Goal: Information Seeking & Learning: Learn about a topic

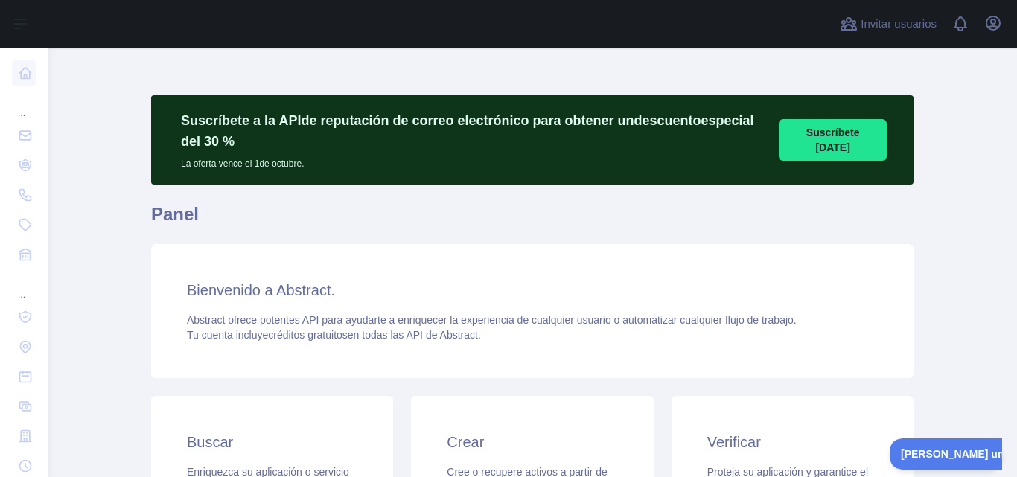
click at [353, 67] on div "Suscríbete a la API de reputación de correo electrónico para obtener un descuen…" at bounding box center [532, 439] width 762 height 783
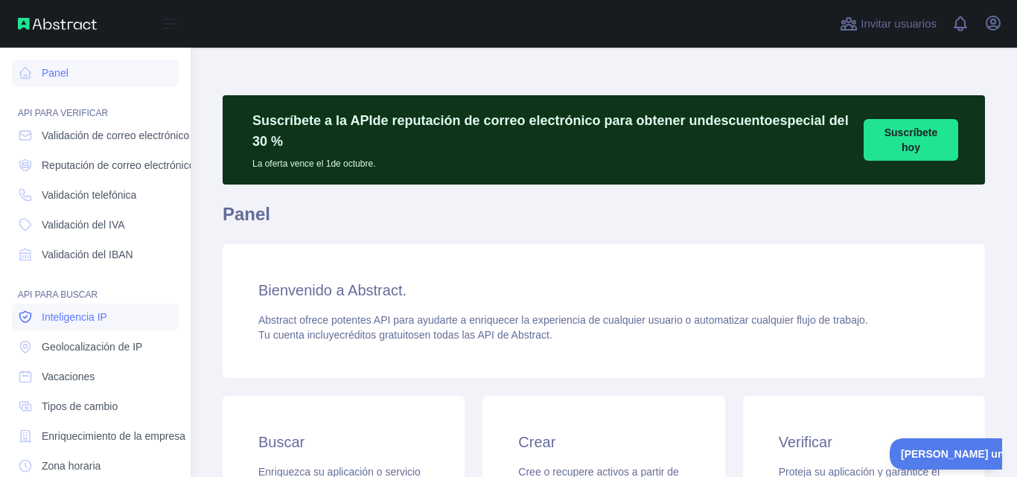
click at [92, 319] on font "Inteligencia IP" at bounding box center [74, 317] width 65 height 12
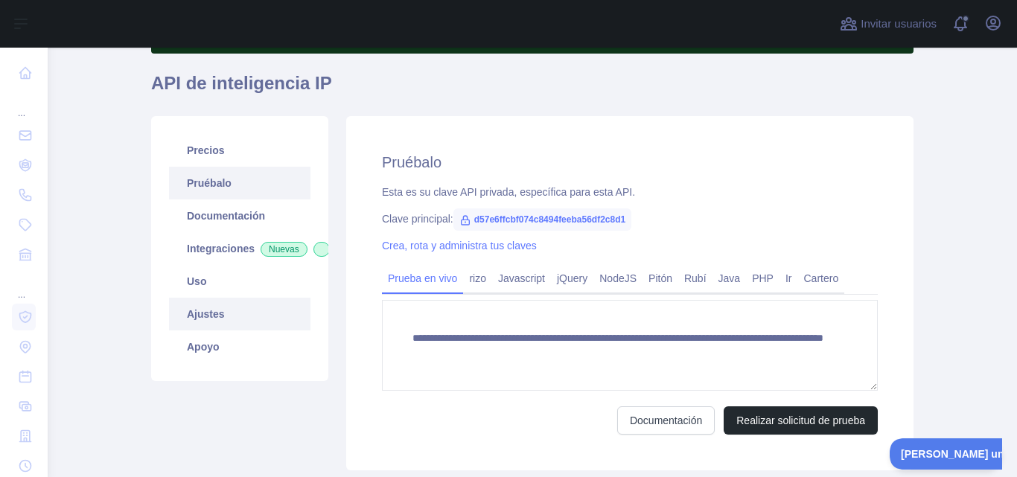
scroll to position [149, 0]
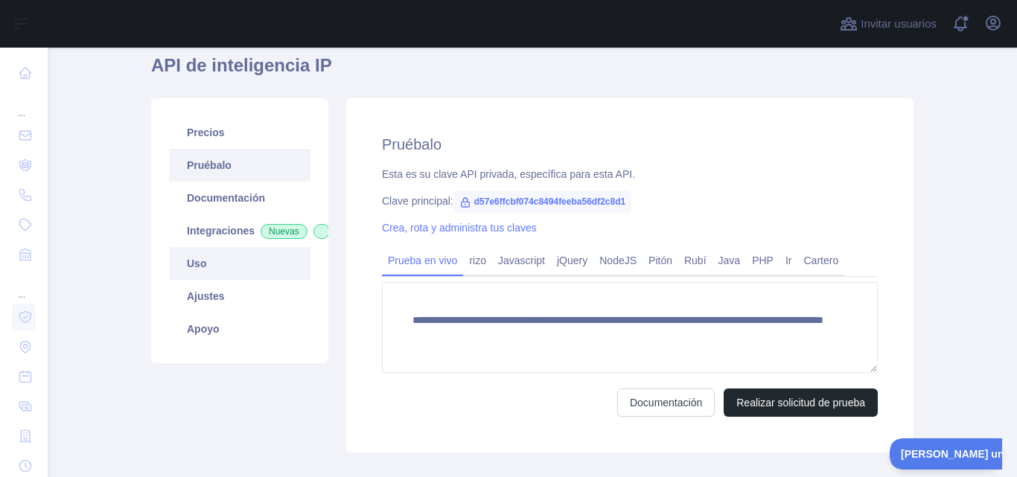
click at [201, 280] on link "Uso" at bounding box center [239, 263] width 141 height 33
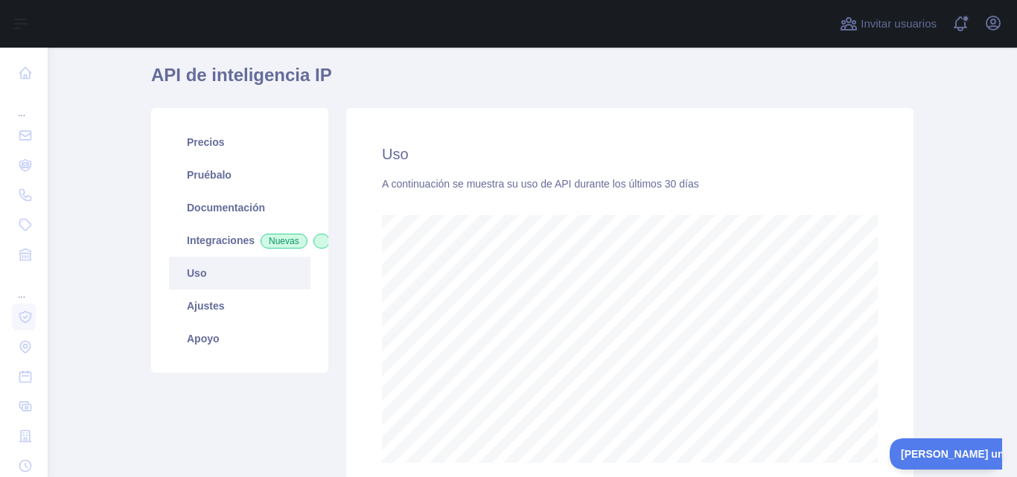
scroll to position [99, 0]
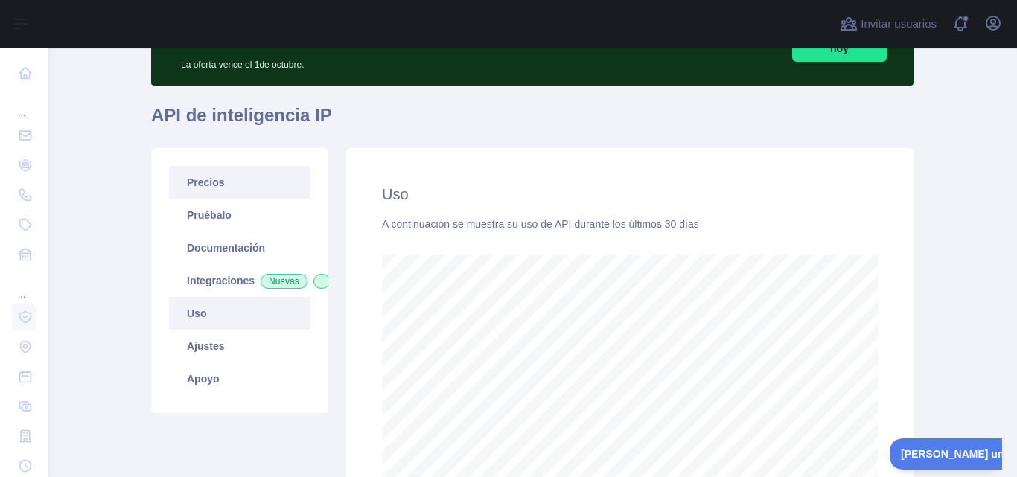
click at [232, 178] on link "Precios" at bounding box center [239, 182] width 141 height 33
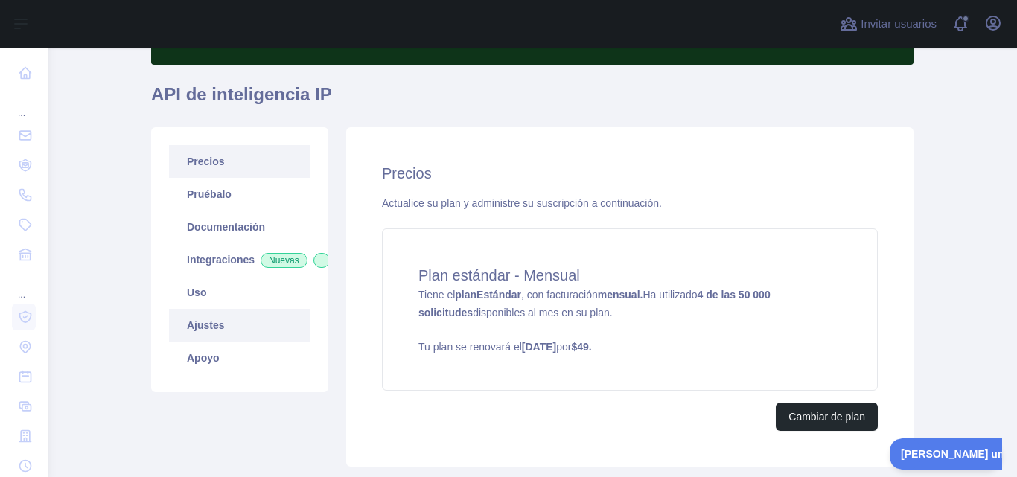
scroll to position [170, 0]
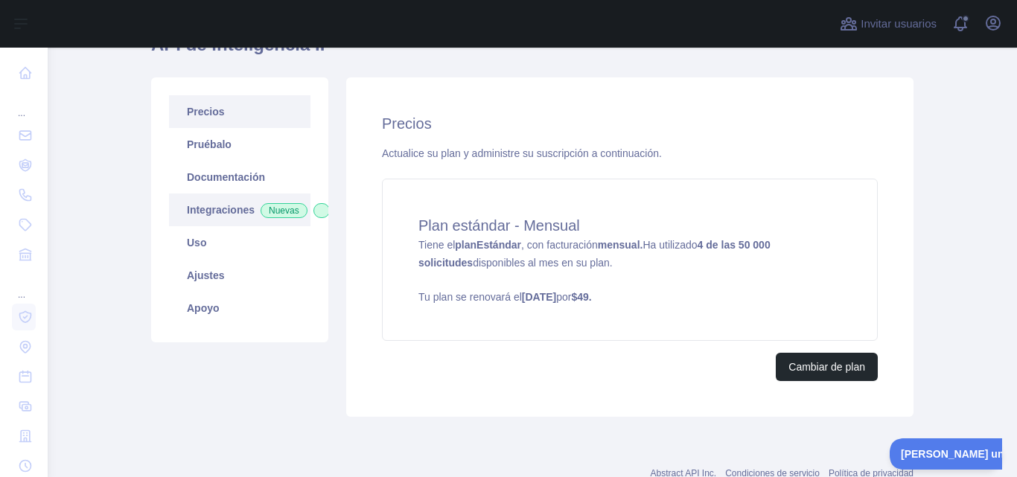
click at [225, 208] on font "Integraciones" at bounding box center [221, 210] width 68 height 12
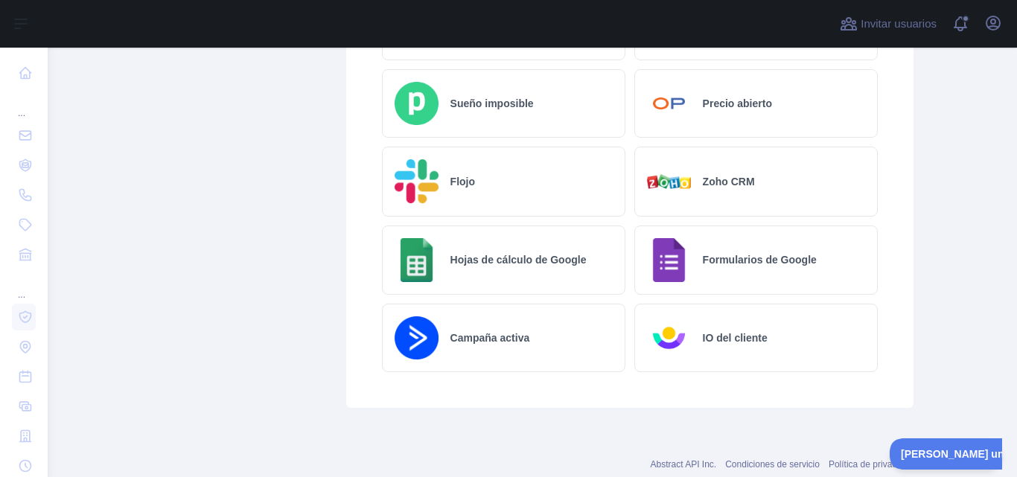
scroll to position [914, 0]
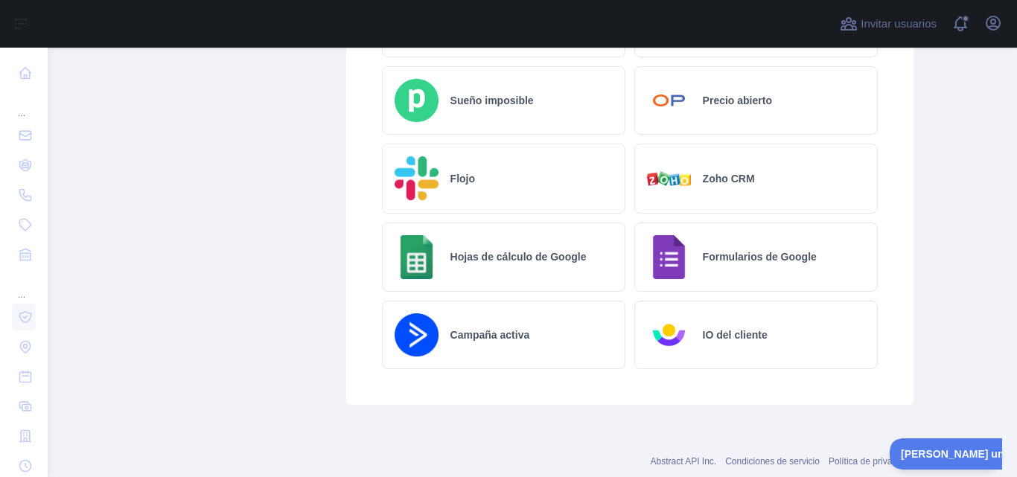
click at [515, 260] on font "Hojas de cálculo de Google" at bounding box center [518, 257] width 136 height 12
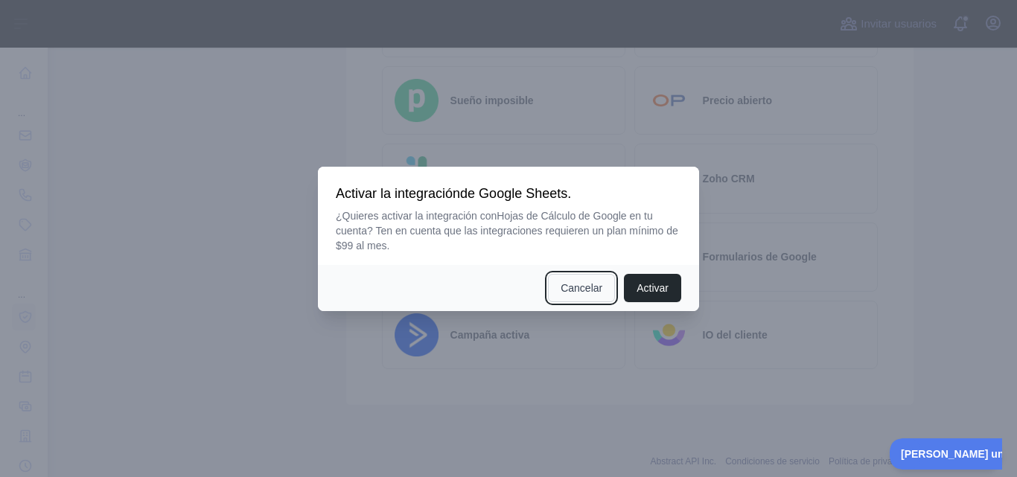
click at [577, 287] on font "Cancelar" at bounding box center [581, 288] width 42 height 12
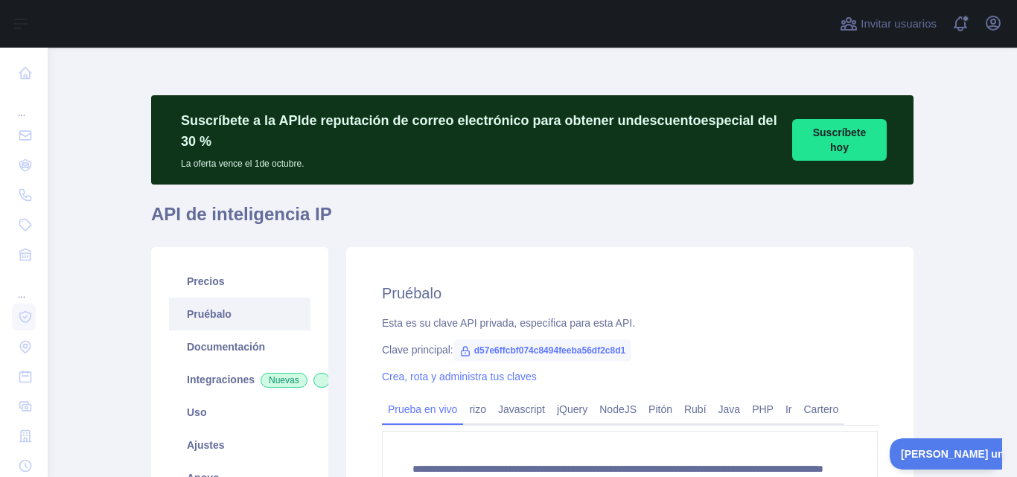
click at [967, 173] on main "**********" at bounding box center [532, 262] width 969 height 429
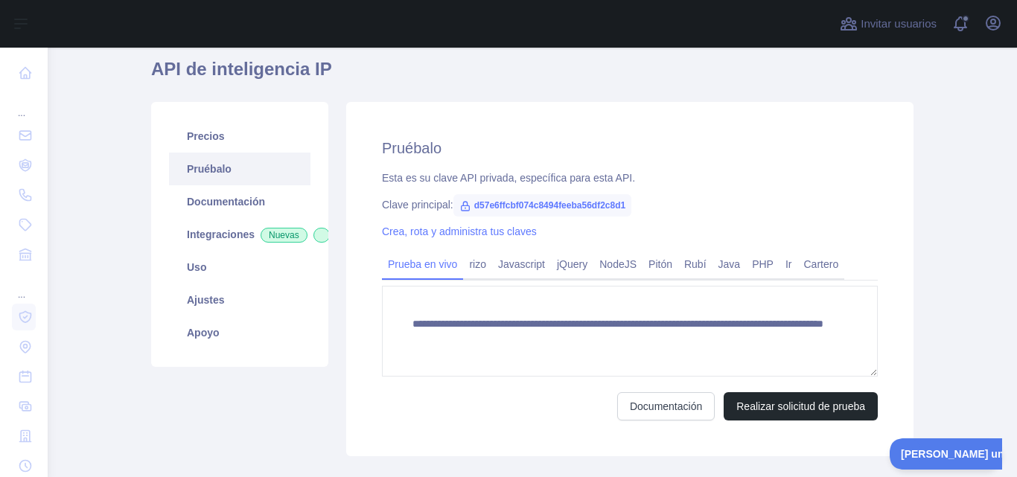
scroll to position [149, 0]
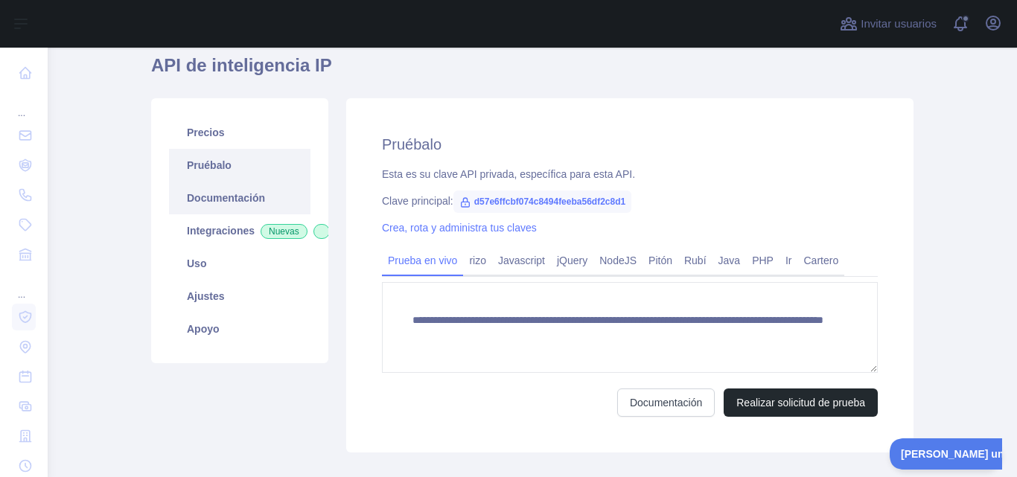
click at [247, 195] on font "Documentación" at bounding box center [226, 198] width 78 height 12
